Goal: Transaction & Acquisition: Obtain resource

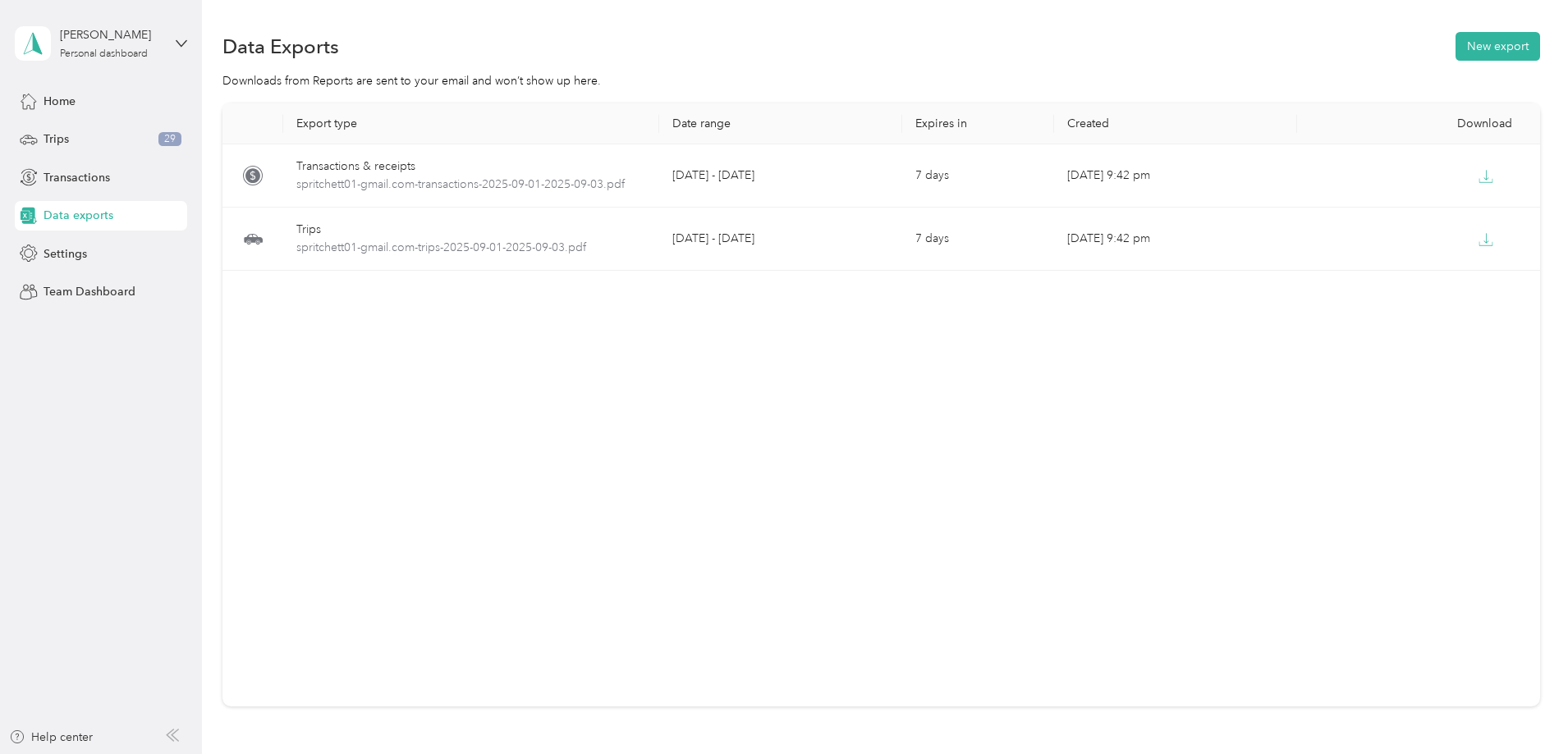
click at [54, 214] on span "Data exports" at bounding box center [78, 215] width 70 height 17
click at [54, 296] on span "Team Dashboard" at bounding box center [89, 291] width 92 height 17
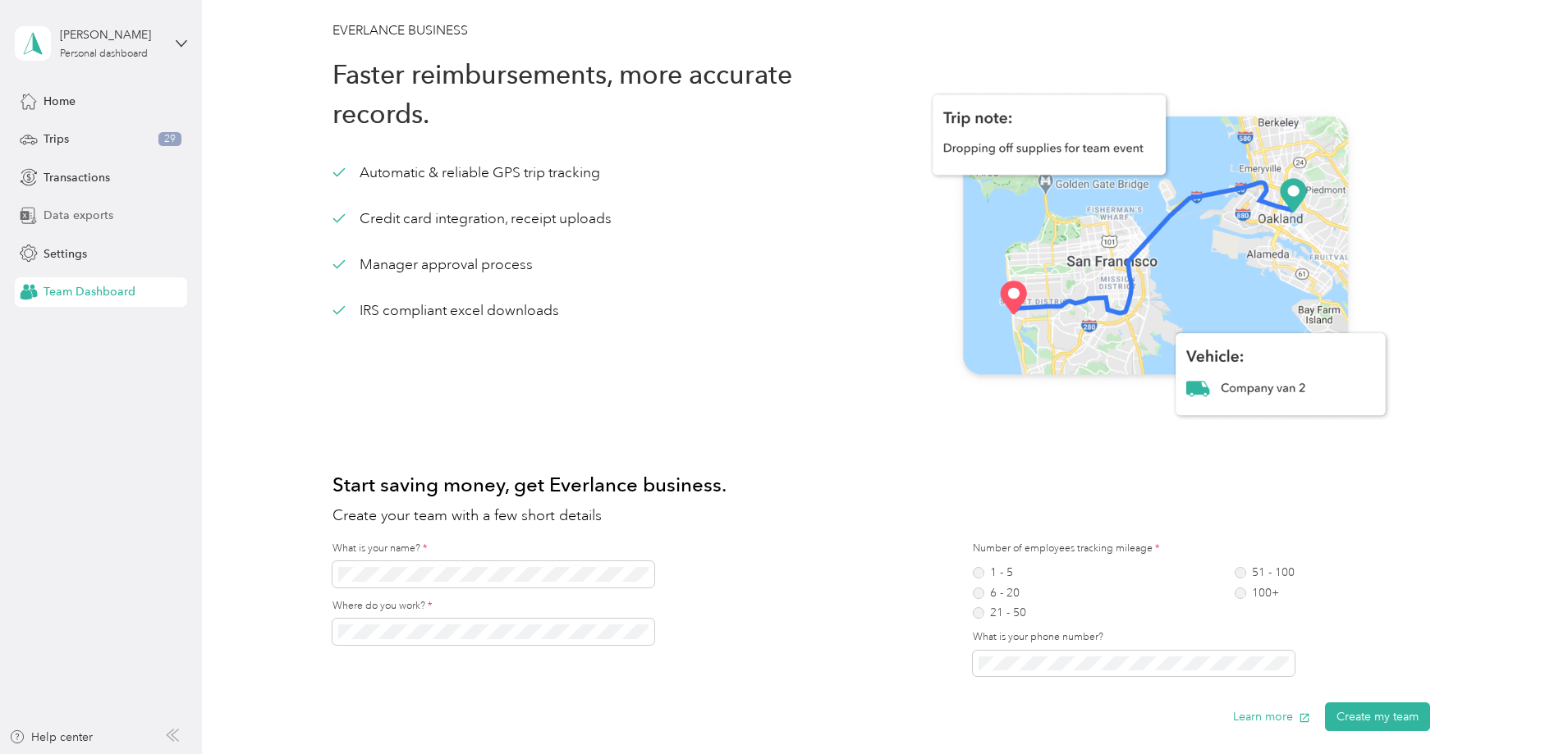
click at [61, 212] on span "Data exports" at bounding box center [78, 215] width 70 height 17
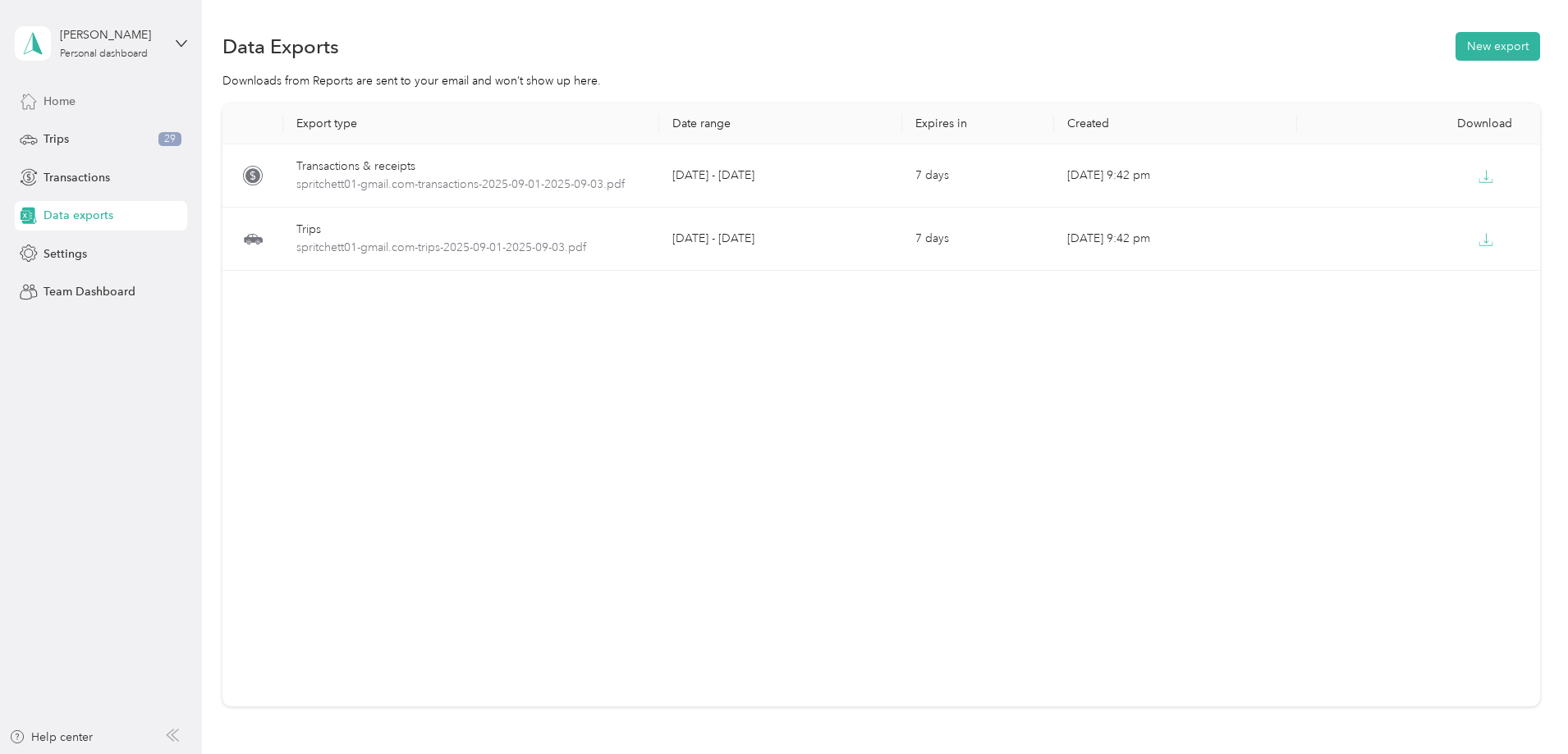
click at [70, 98] on span "Home" at bounding box center [60, 101] width 32 height 17
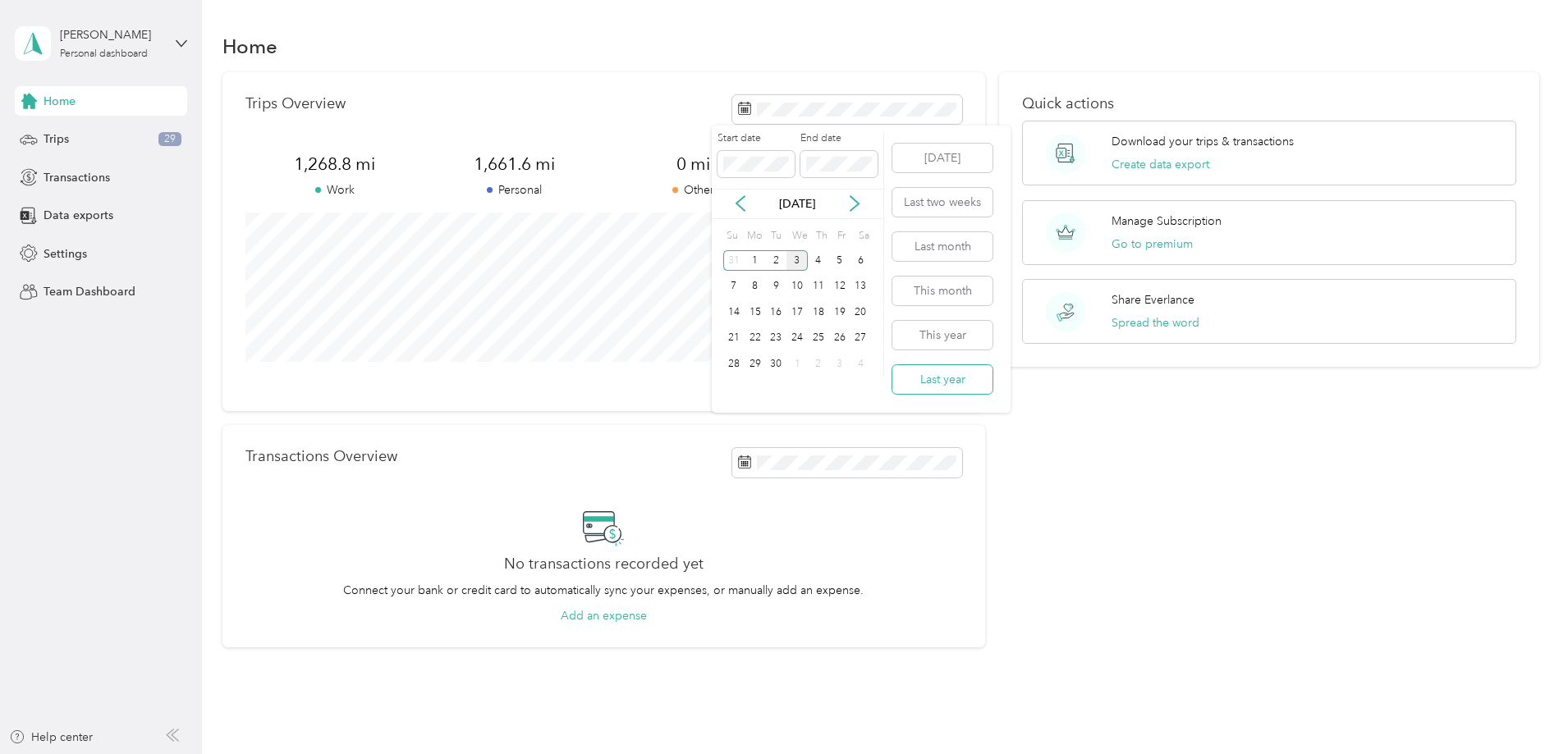
click at [940, 385] on button "Last year" at bounding box center [942, 380] width 100 height 29
click at [1178, 214] on p "Manage Subscription" at bounding box center [1166, 221] width 110 height 17
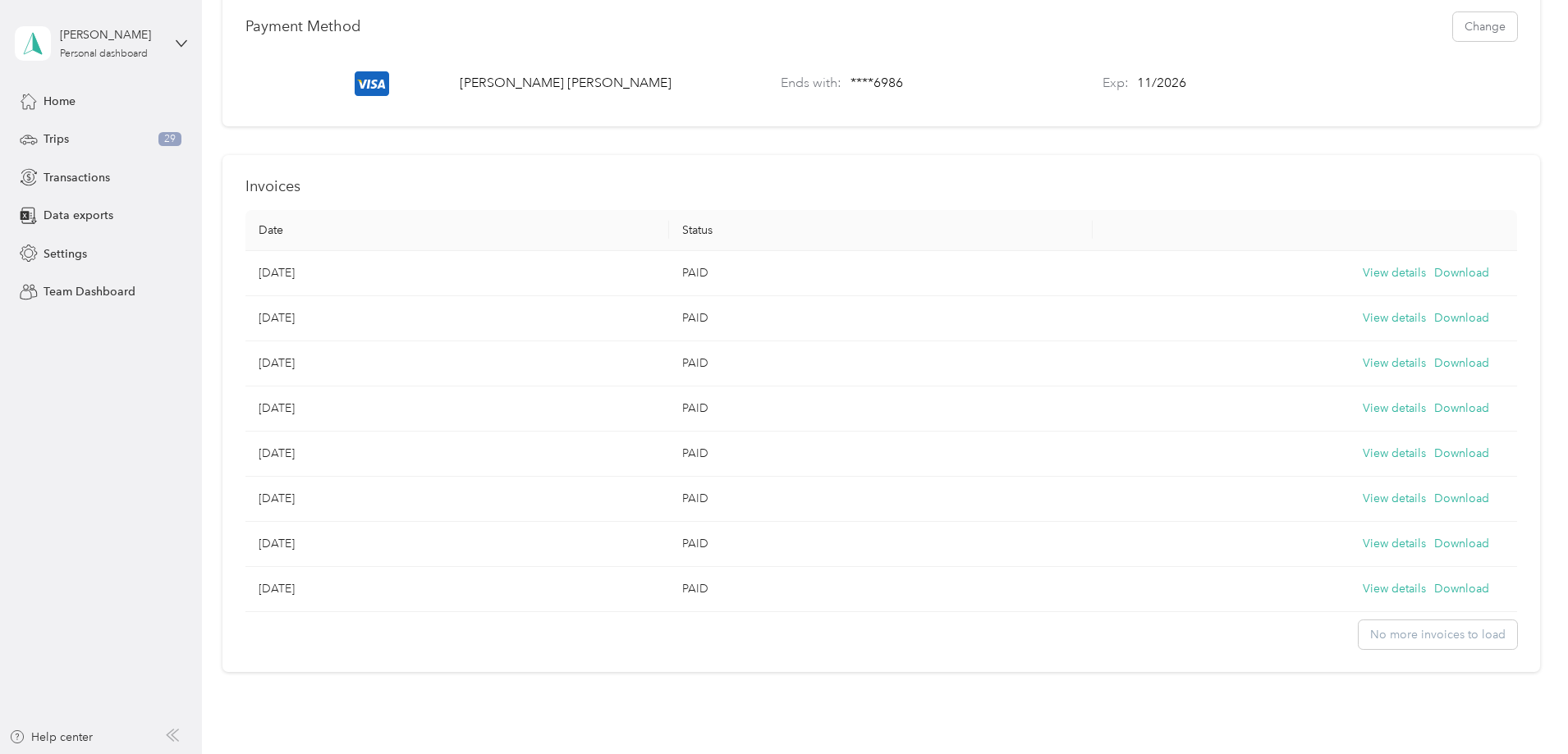
scroll to position [525, 0]
click at [1434, 324] on button "Download" at bounding box center [1462, 315] width 55 height 18
click at [1363, 324] on button "View details" at bounding box center [1394, 315] width 63 height 18
